Goal: Task Accomplishment & Management: Use online tool/utility

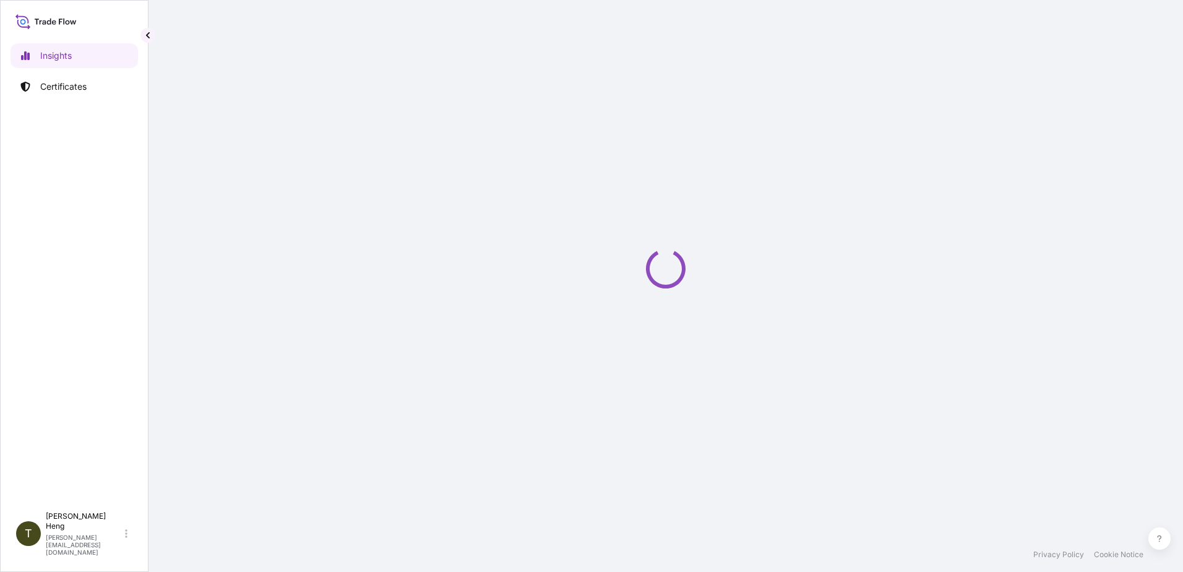
select select "2025"
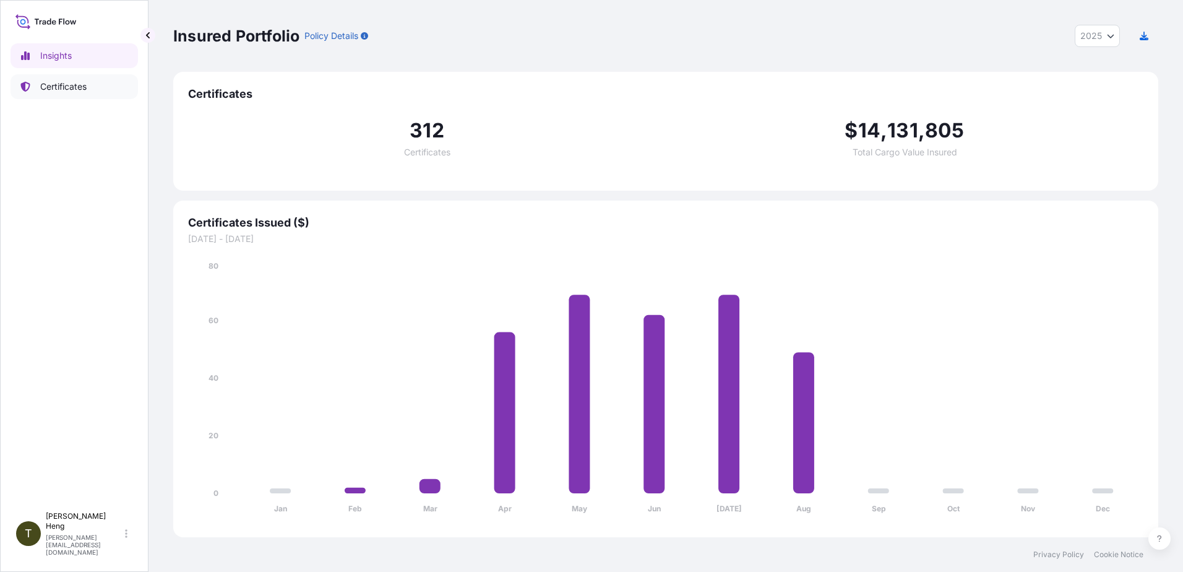
click at [57, 88] on p "Certificates" at bounding box center [63, 86] width 46 height 12
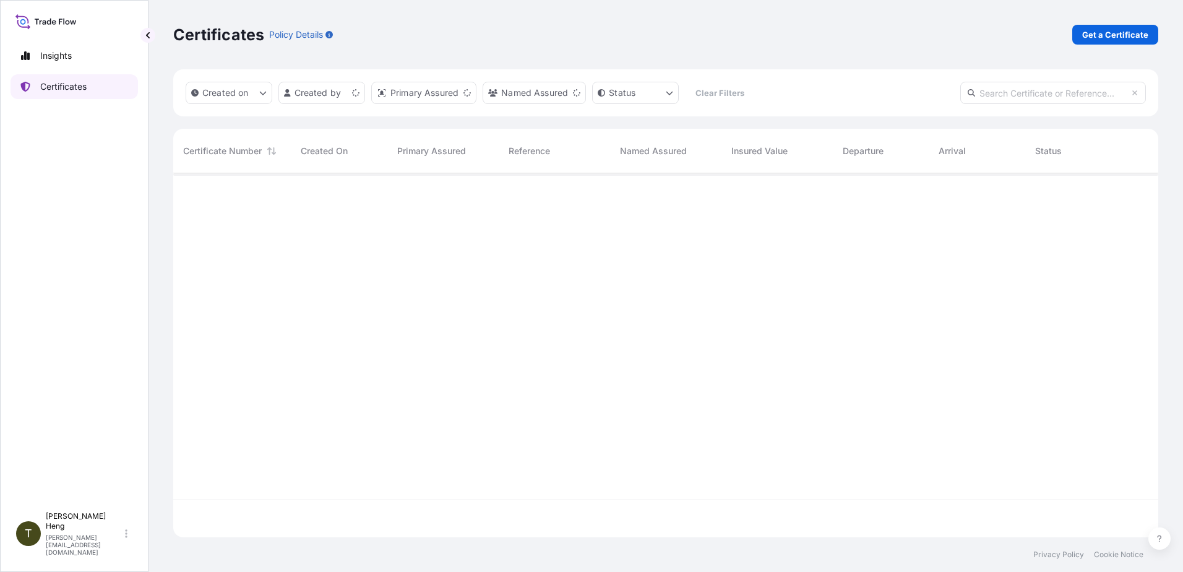
scroll to position [361, 976]
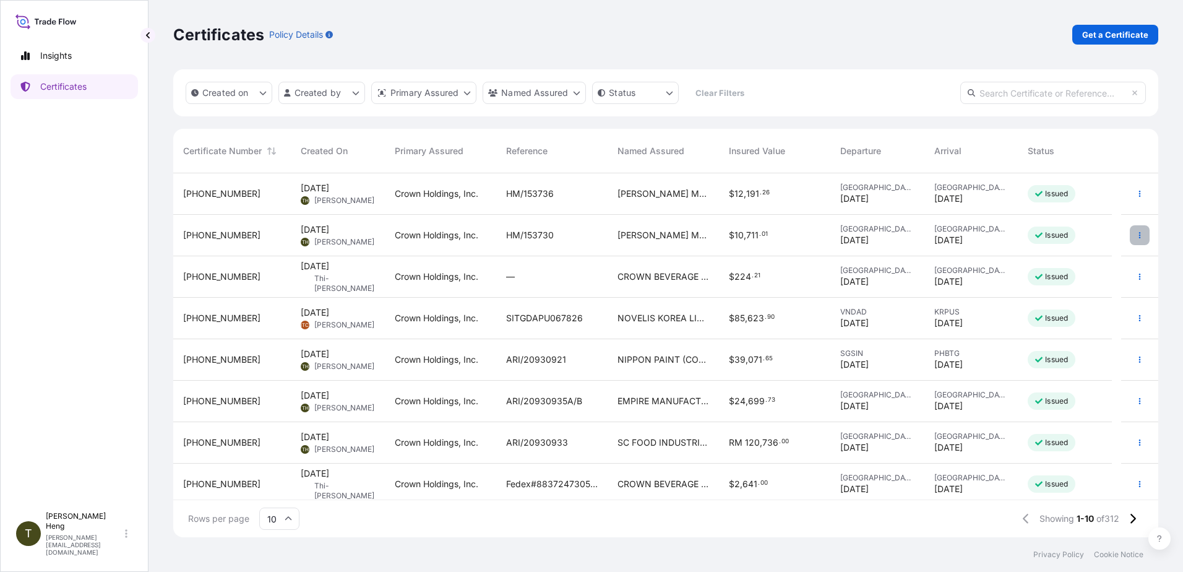
click at [1136, 234] on icon "button" at bounding box center [1139, 234] width 7 height 7
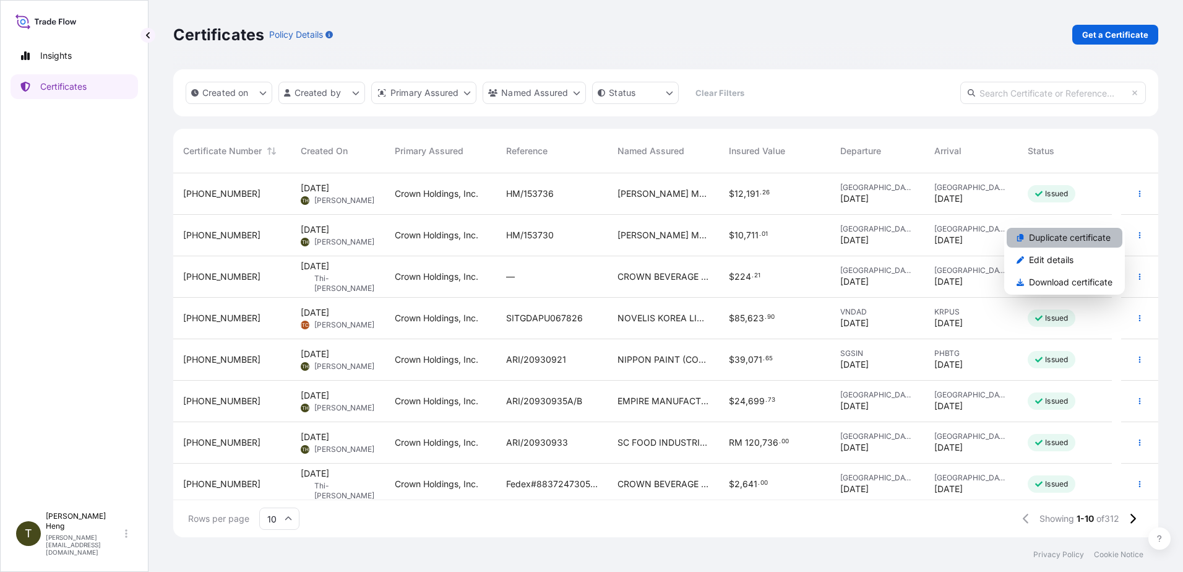
click at [1036, 243] on p "Duplicate certificate" at bounding box center [1070, 237] width 82 height 12
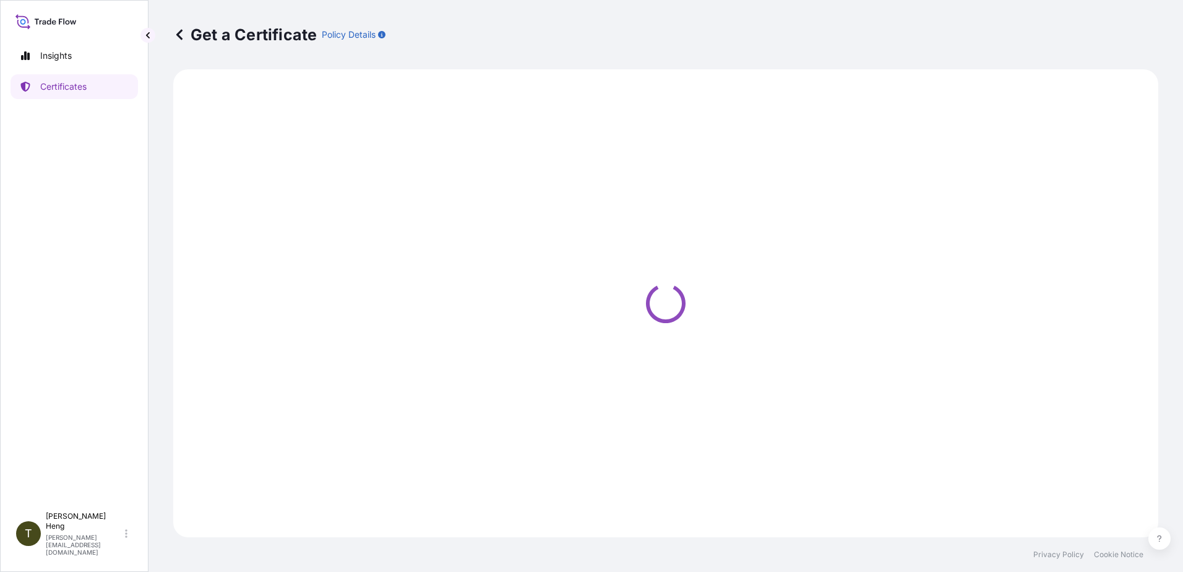
select select "Road"
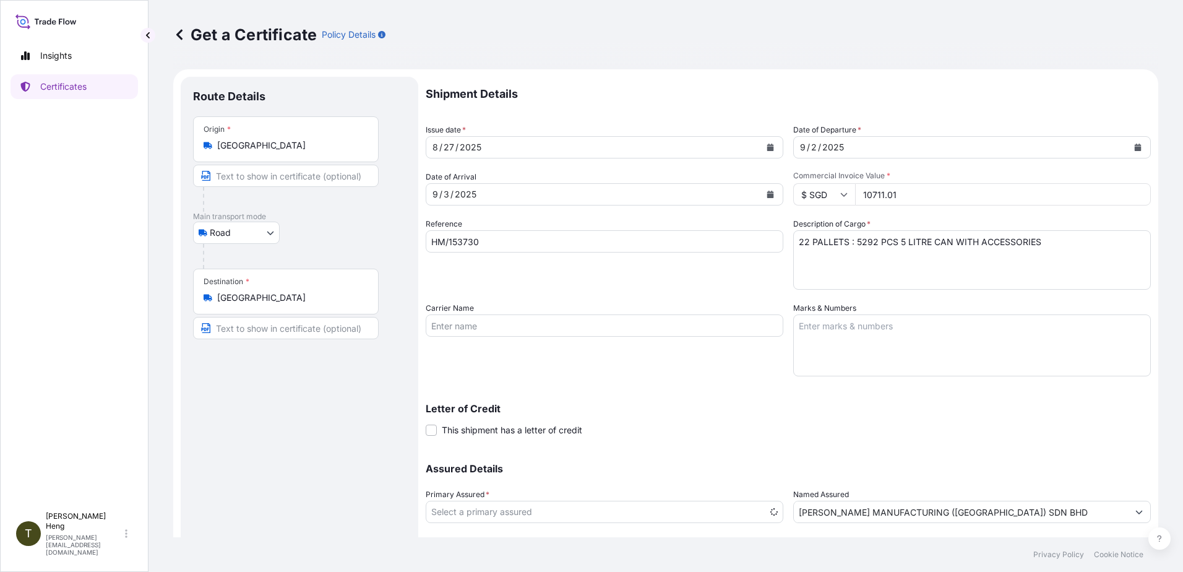
select select "31483"
click at [767, 147] on icon "Calendar" at bounding box center [770, 147] width 7 height 7
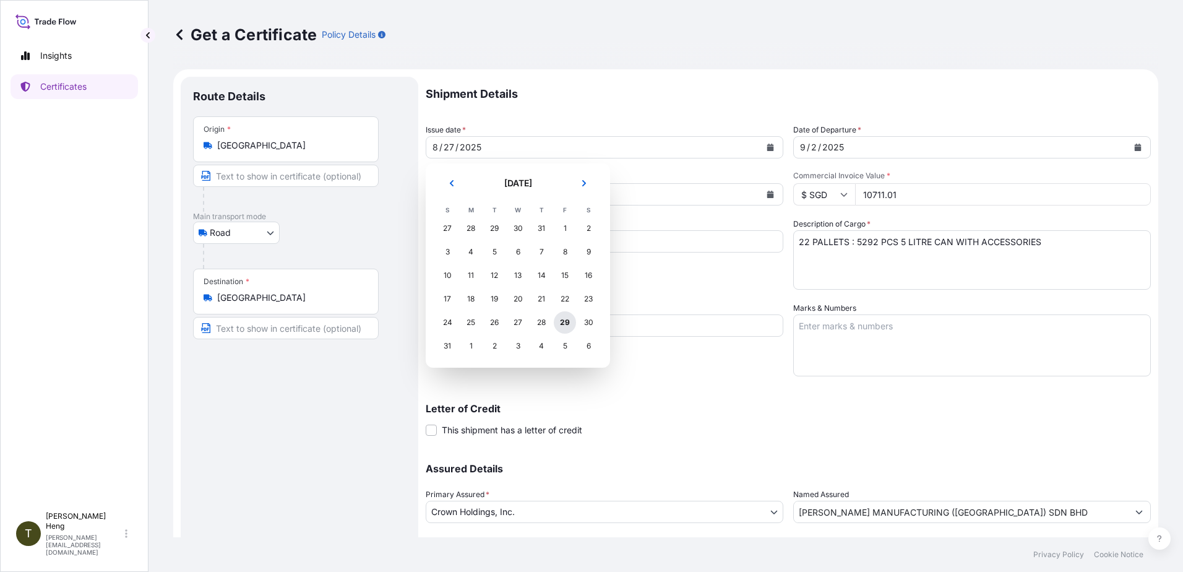
click at [564, 324] on div "29" at bounding box center [565, 322] width 22 height 22
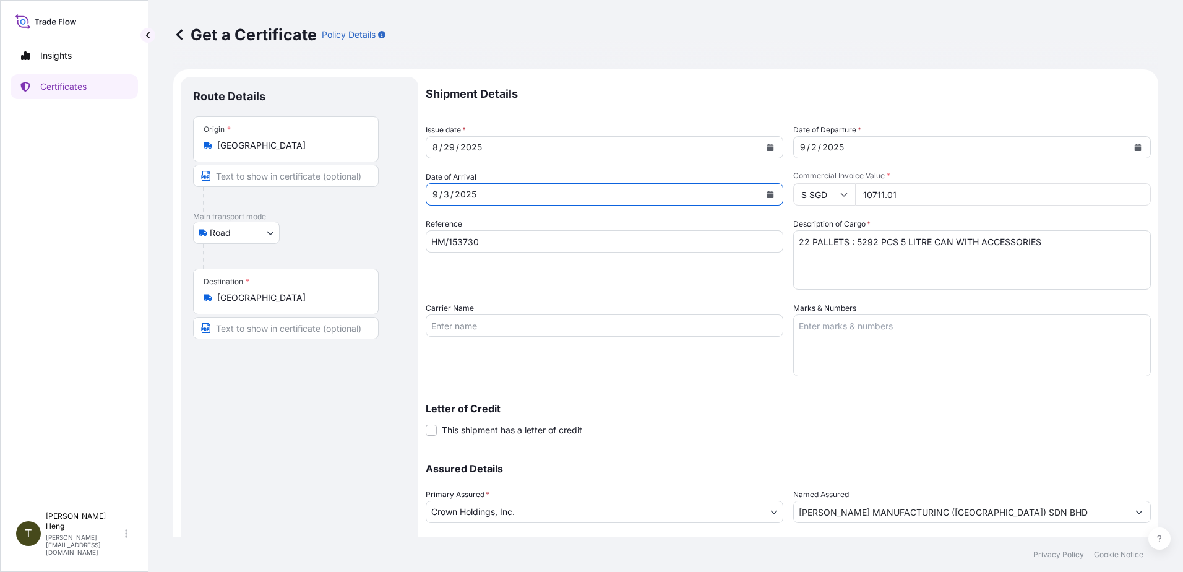
click at [767, 192] on icon "Calendar" at bounding box center [770, 194] width 7 height 7
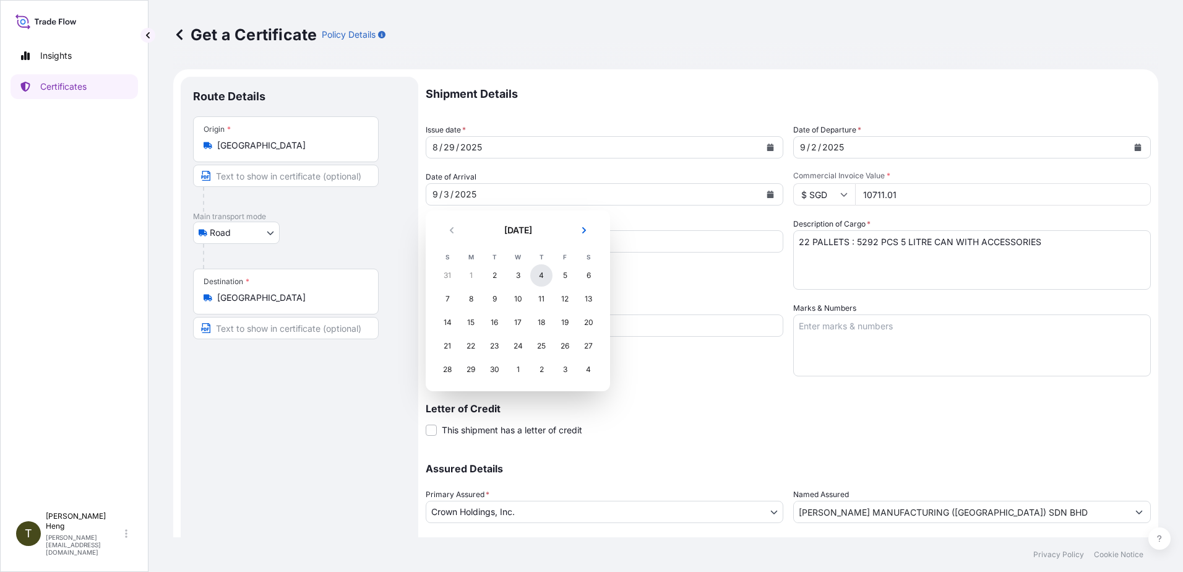
click at [539, 277] on div "4" at bounding box center [541, 275] width 22 height 22
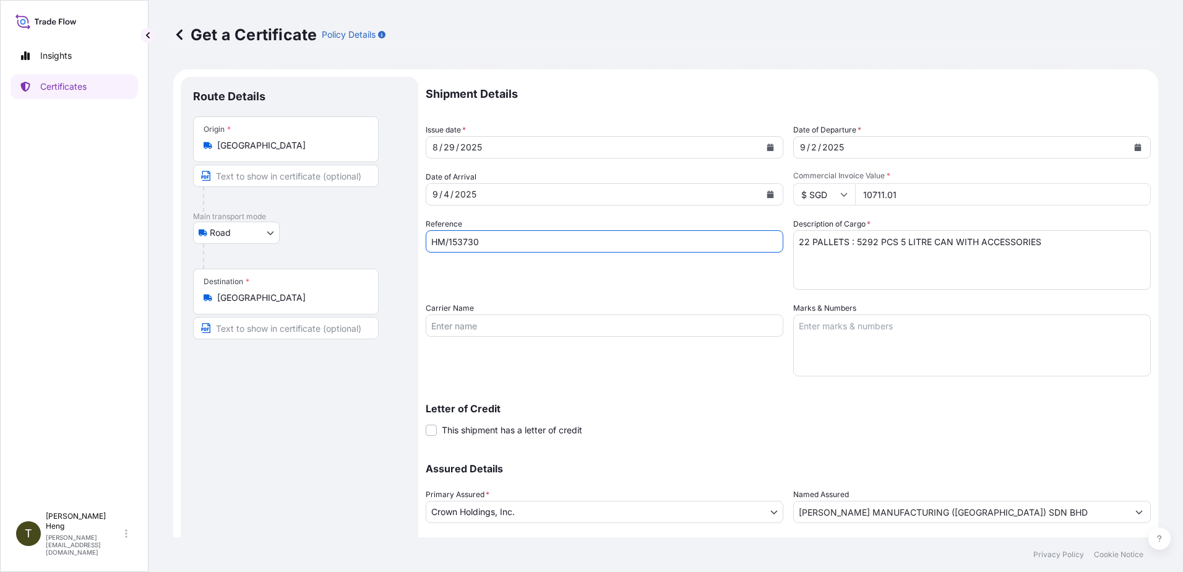
click at [499, 247] on input "HM/153730" at bounding box center [605, 241] width 358 height 22
type input "HM/153732"
click at [1135, 148] on icon "Calendar" at bounding box center [1138, 147] width 7 height 7
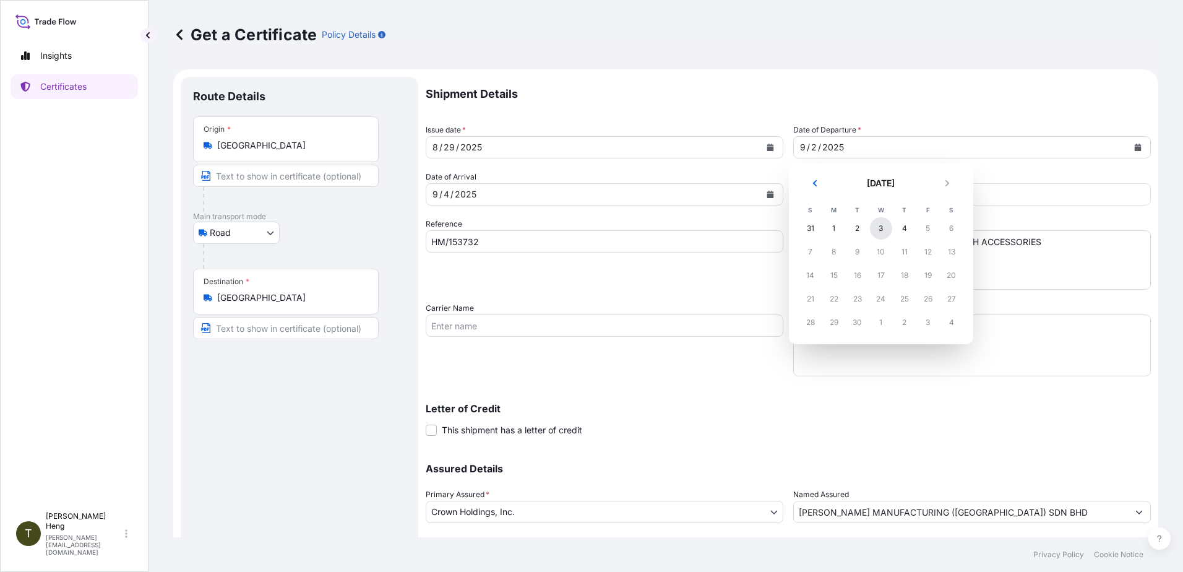
click at [880, 224] on div "3" at bounding box center [881, 228] width 22 height 22
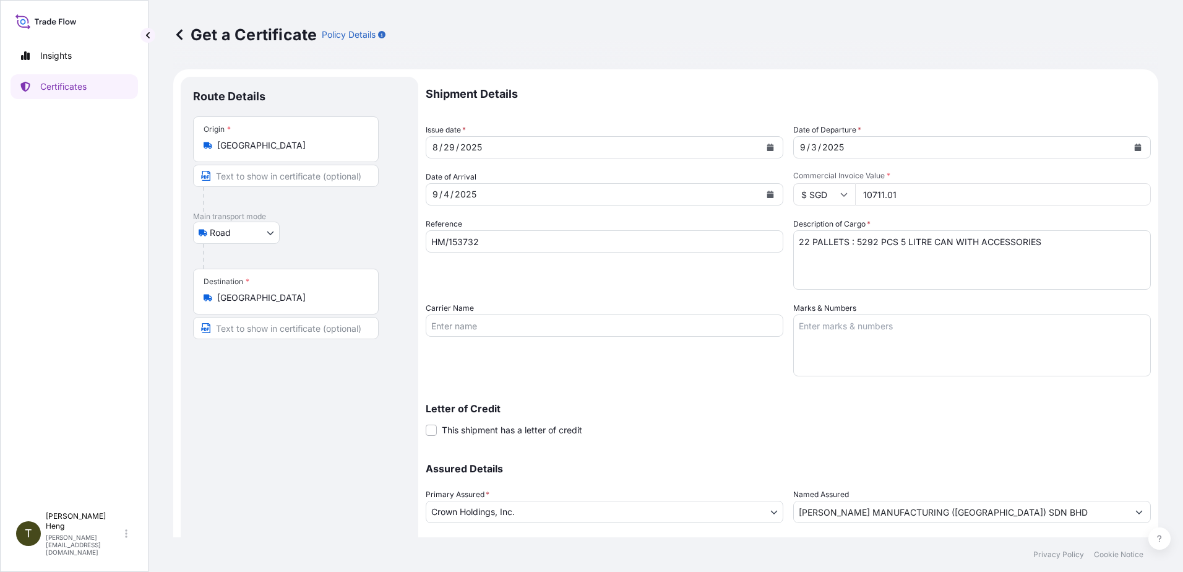
click at [861, 194] on input "10711.01" at bounding box center [1003, 194] width 296 height 22
type input "19219.20"
click at [853, 239] on textarea "22 PALLETS : 5292 PCS 5 LITRE CAN WITH ACCESSORIES" at bounding box center [972, 259] width 358 height 59
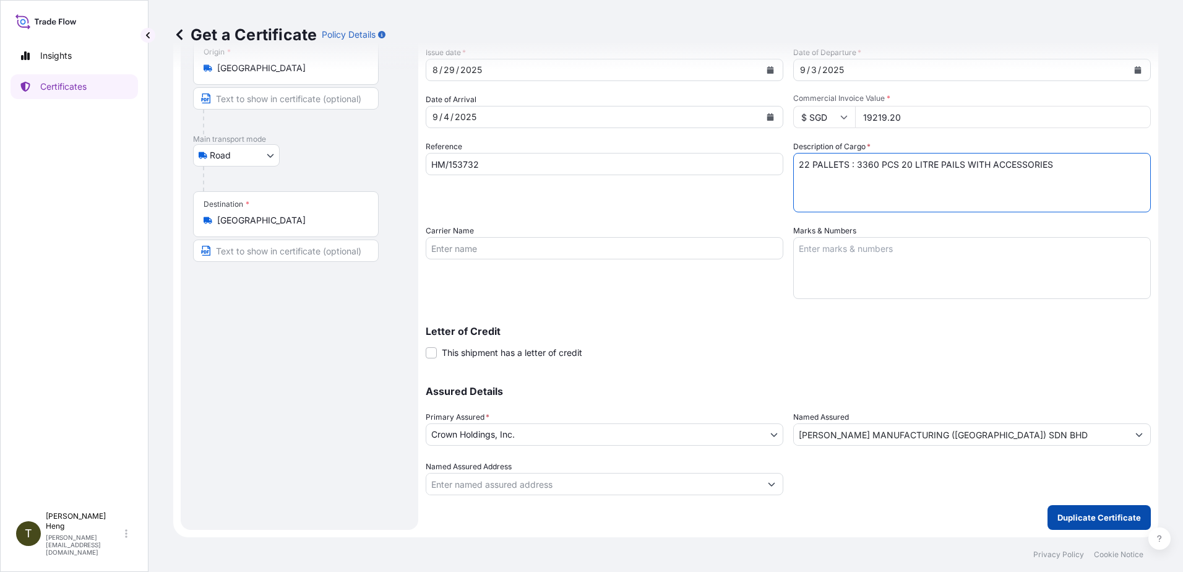
type textarea "22 PALLETS : 3360 PCS 20 LITRE PAILS WITH ACCESSORIES"
click at [1068, 516] on p "Duplicate Certificate" at bounding box center [1099, 517] width 84 height 12
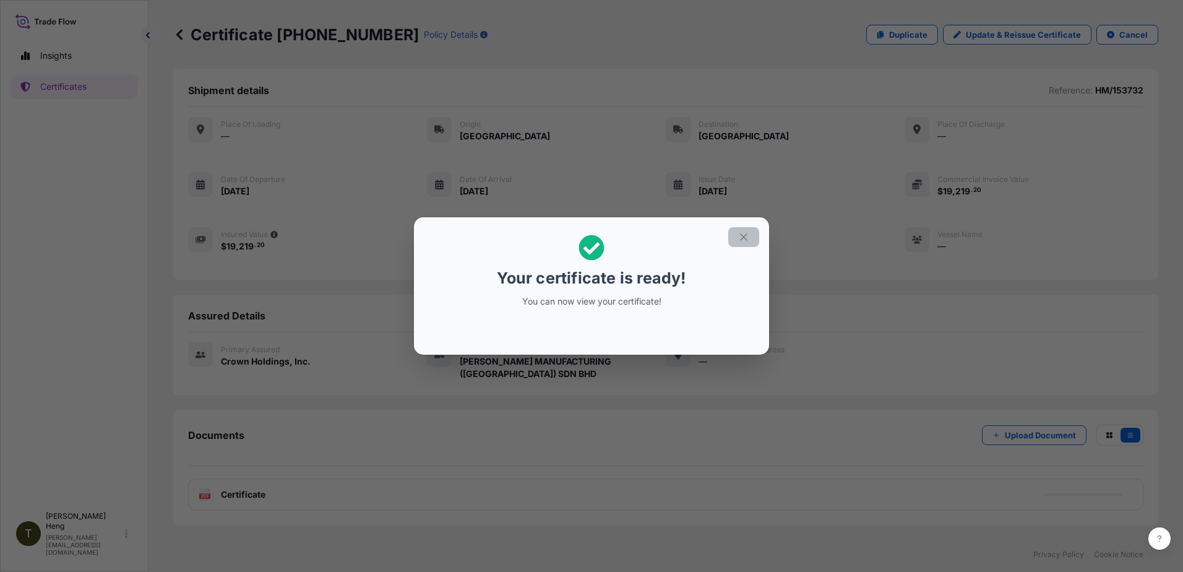
click at [735, 236] on button "button" at bounding box center [743, 237] width 31 height 20
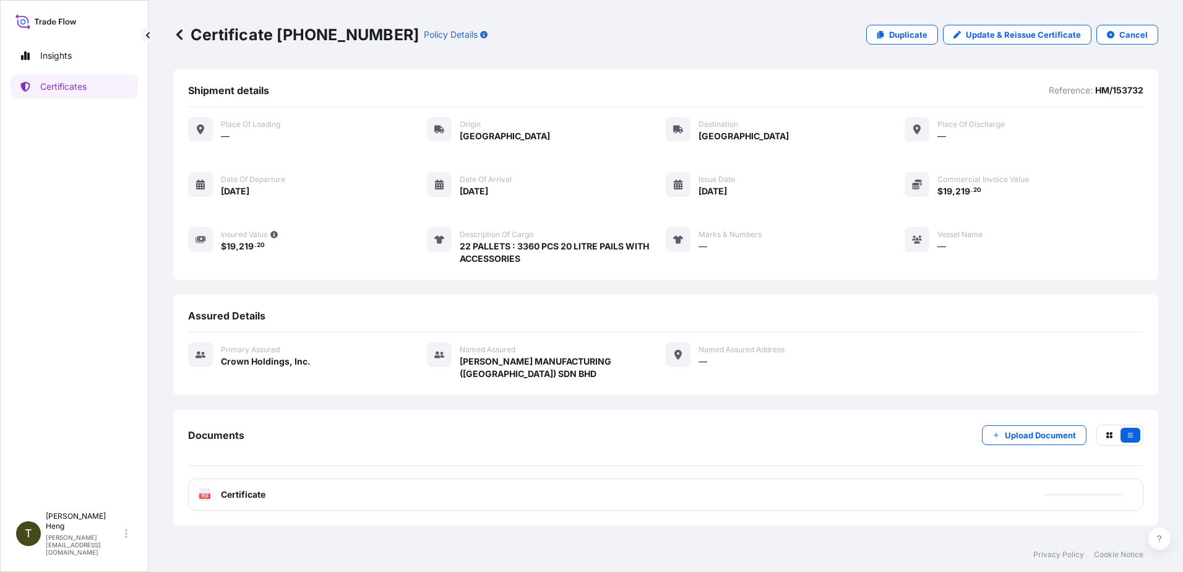
click at [202, 493] on icon at bounding box center [205, 494] width 11 height 12
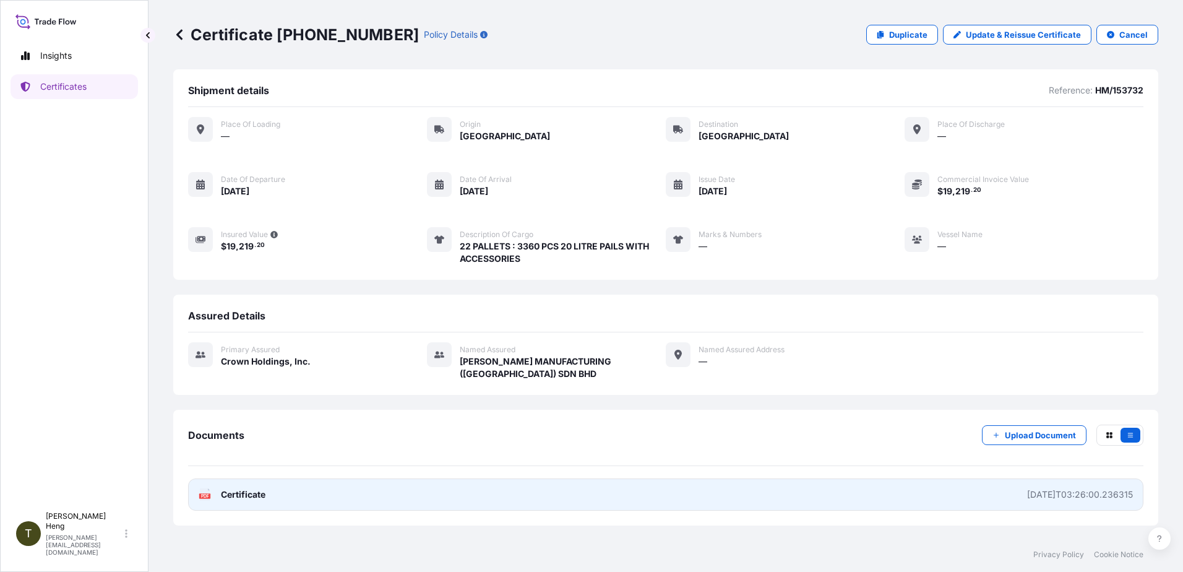
click at [202, 493] on icon at bounding box center [205, 494] width 11 height 12
